Goal: Find specific page/section: Find specific page/section

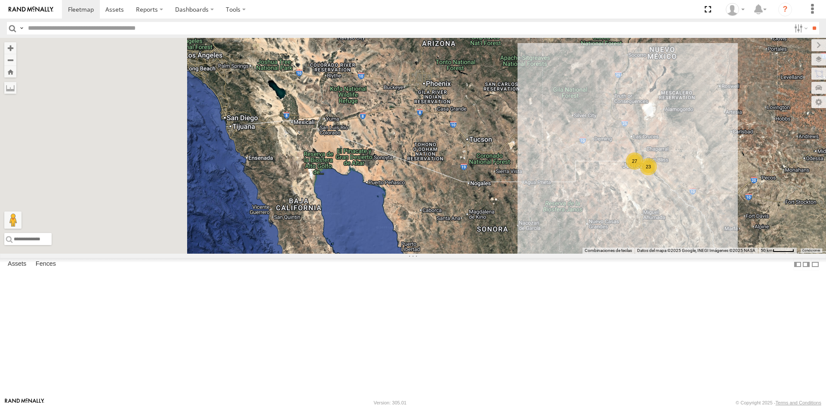
drag, startPoint x: 360, startPoint y: 207, endPoint x: 530, endPoint y: 209, distance: 169.1
click at [530, 209] on div "27 23" at bounding box center [413, 146] width 826 height 216
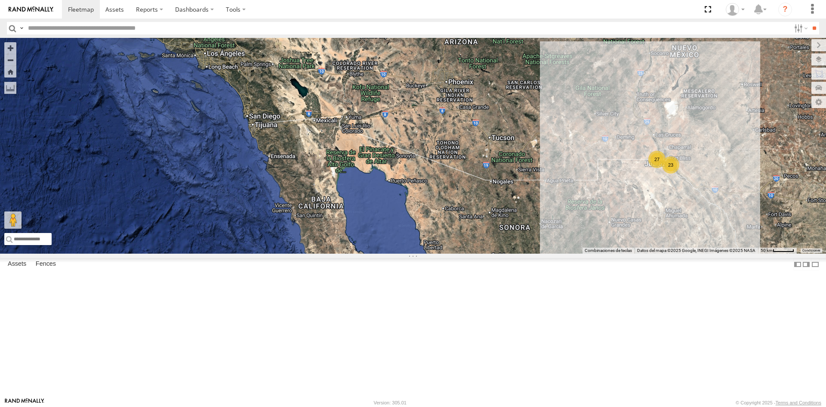
drag, startPoint x: 503, startPoint y: 232, endPoint x: 341, endPoint y: 228, distance: 162.2
click at [341, 228] on div "27 23" at bounding box center [413, 146] width 826 height 216
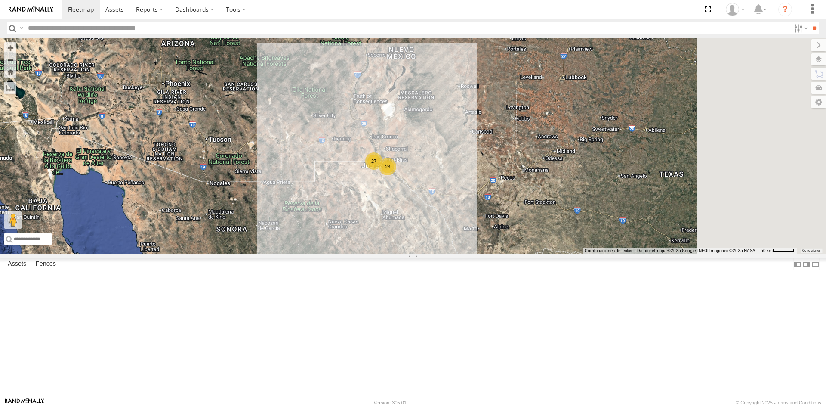
drag, startPoint x: 546, startPoint y: 225, endPoint x: 447, endPoint y: 230, distance: 99.5
click at [447, 230] on div "27 23" at bounding box center [413, 146] width 826 height 216
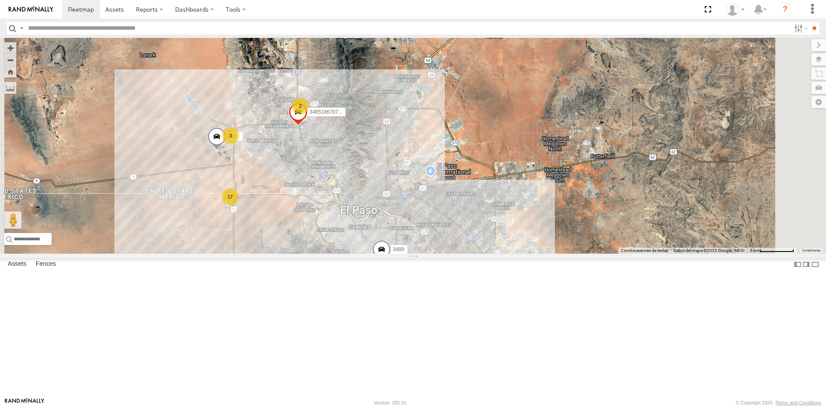
drag, startPoint x: 354, startPoint y: 225, endPoint x: 376, endPoint y: 292, distance: 70.5
click at [376, 253] on div "3489 4093 8689 288 17 22 3485186707B8 3 2 865" at bounding box center [413, 146] width 826 height 216
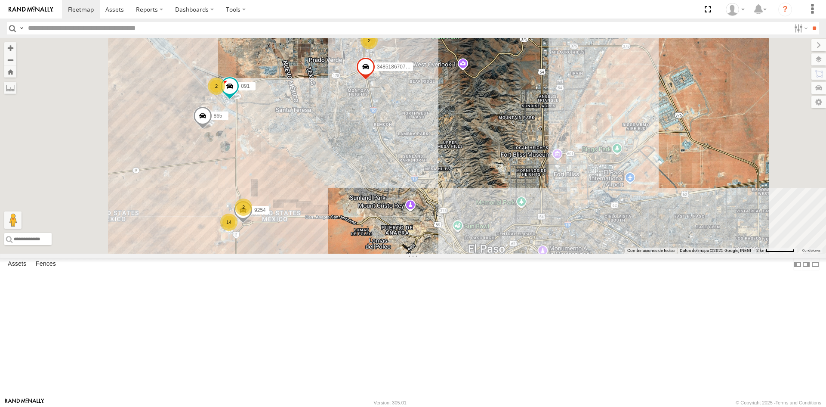
drag, startPoint x: 365, startPoint y: 243, endPoint x: 402, endPoint y: 250, distance: 38.2
click at [402, 250] on div "3489 4093 8689 288 3485186707B8 865 14 091 2 9254 2 2" at bounding box center [413, 146] width 826 height 216
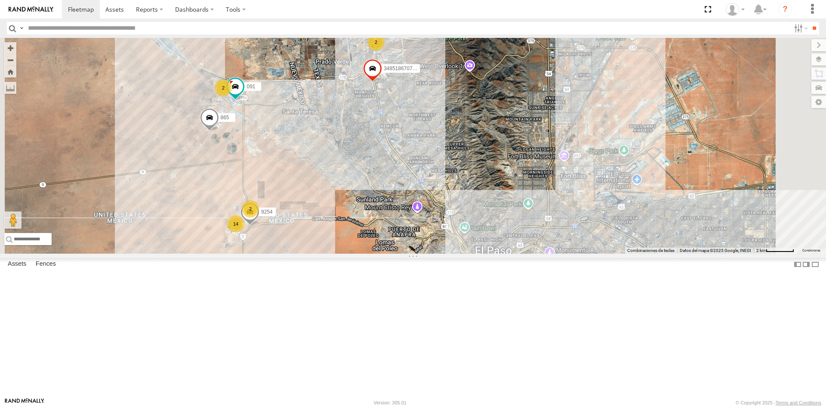
click at [141, 28] on input "text" at bounding box center [408, 28] width 766 height 12
type input "****"
click at [809, 22] on input "**" at bounding box center [814, 28] width 10 height 12
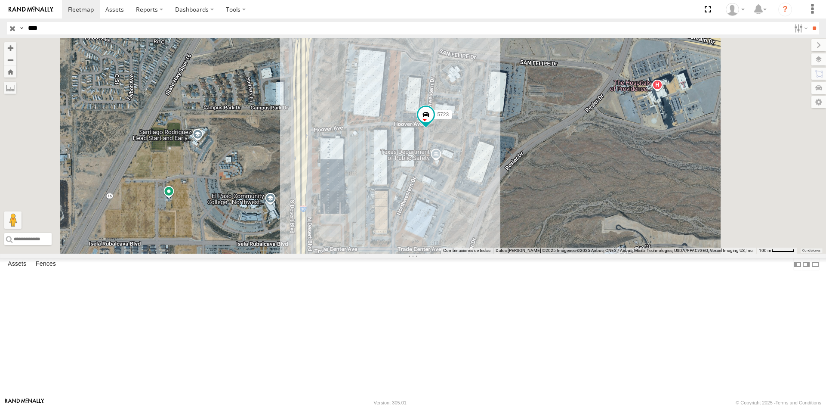
drag, startPoint x: 484, startPoint y: 214, endPoint x: 462, endPoint y: 152, distance: 66.0
click at [462, 152] on div "5723" at bounding box center [413, 146] width 826 height 216
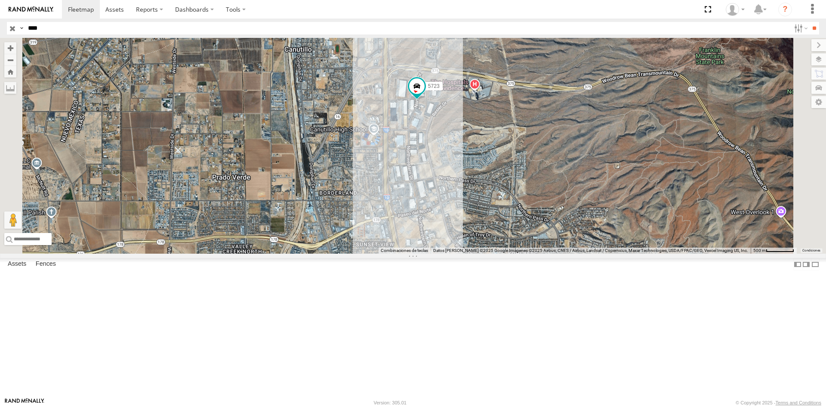
drag, startPoint x: 369, startPoint y: 188, endPoint x: 407, endPoint y: 184, distance: 38.9
click at [407, 184] on div "5723" at bounding box center [413, 146] width 826 height 216
